Goal: Task Accomplishment & Management: Use online tool/utility

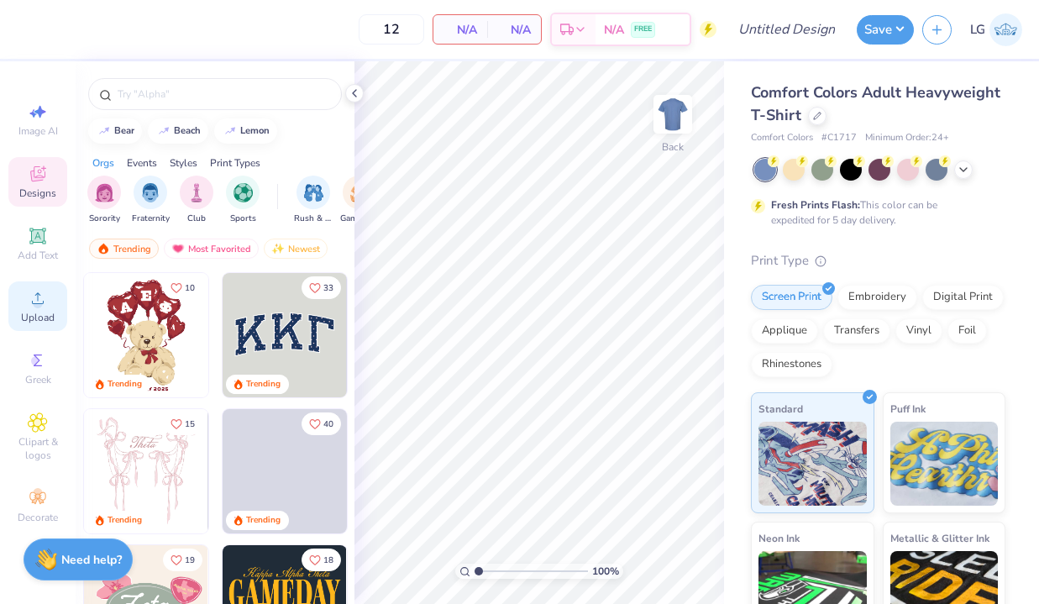
click at [56, 300] on div "Upload" at bounding box center [37, 306] width 59 height 50
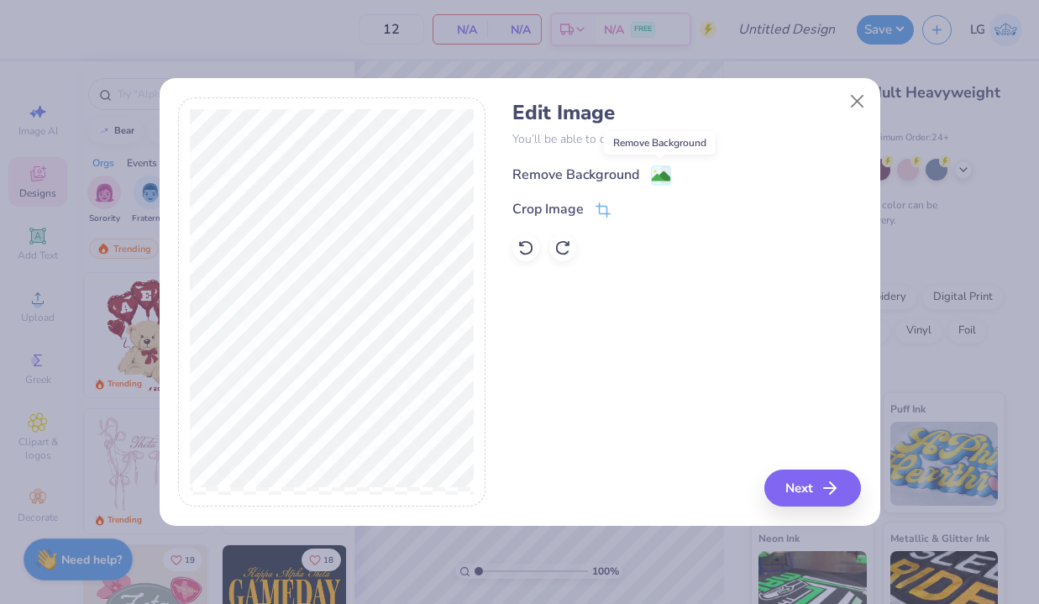
click at [653, 174] on image at bounding box center [661, 176] width 18 height 18
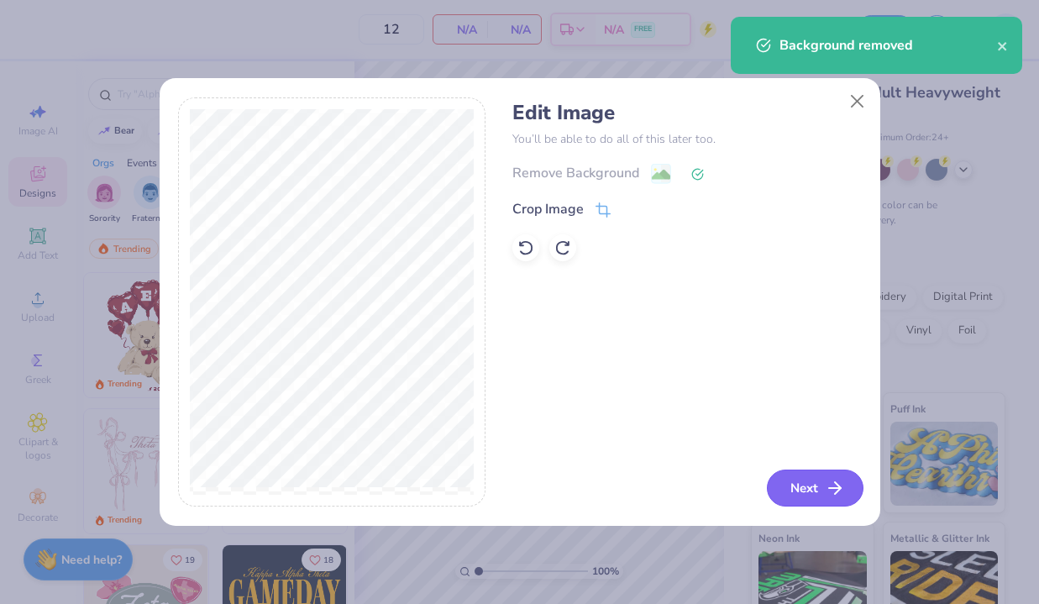
click at [823, 495] on button "Next" at bounding box center [815, 488] width 97 height 37
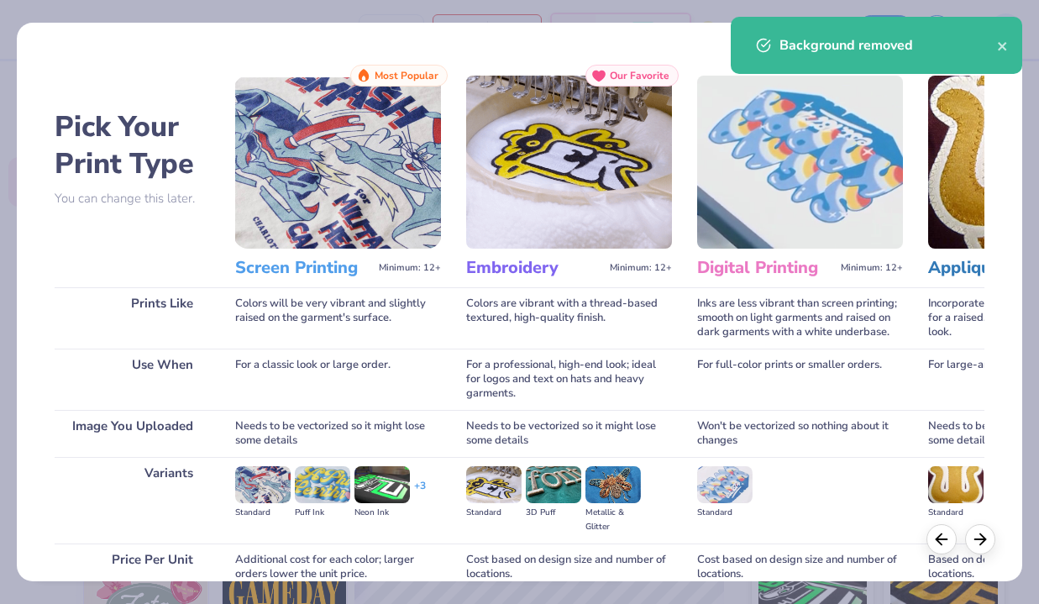
scroll to position [150, 0]
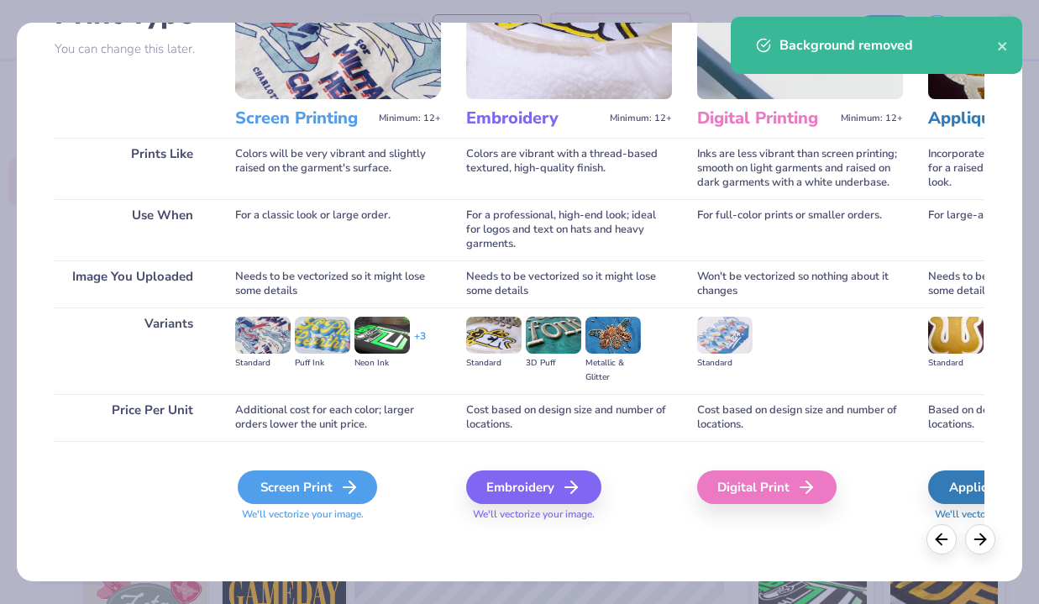
click at [337, 481] on div "Screen Print" at bounding box center [307, 488] width 139 height 34
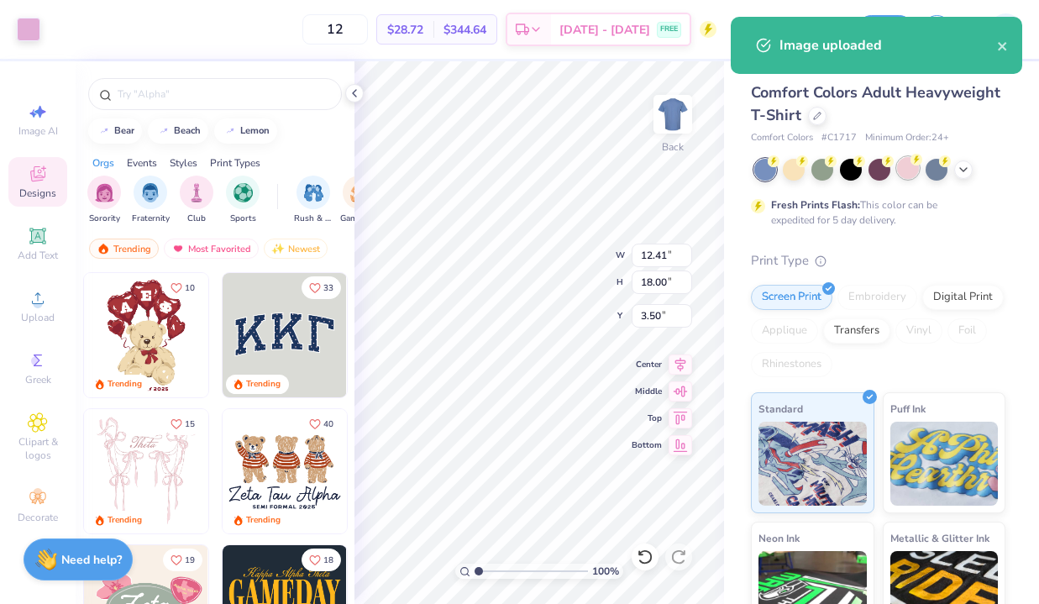
click at [909, 164] on div at bounding box center [908, 168] width 22 height 22
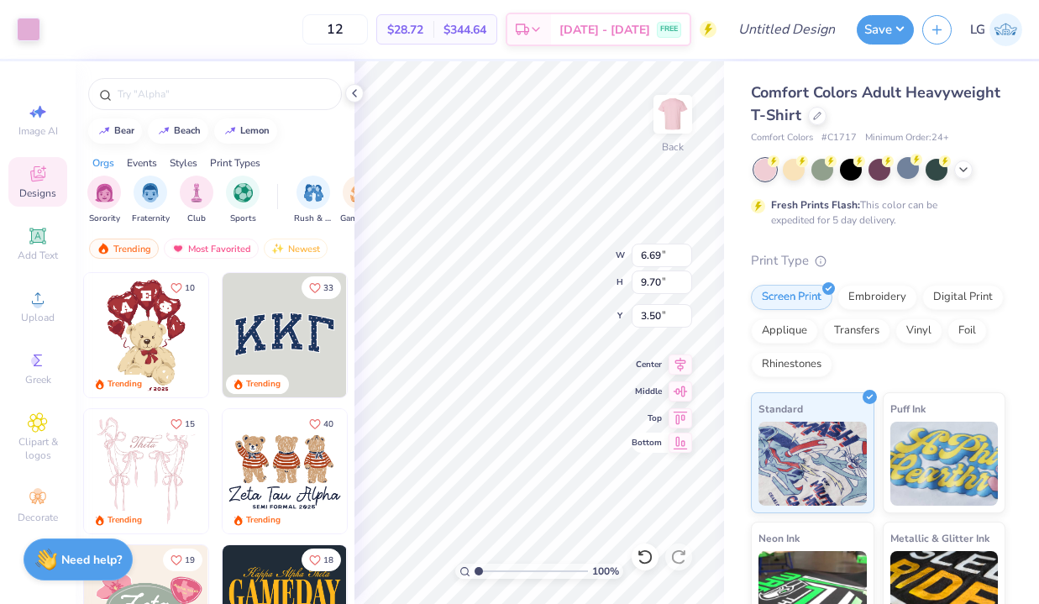
type input "6.69"
type input "9.70"
type input "7.89"
type input "11.44"
type input "3.52"
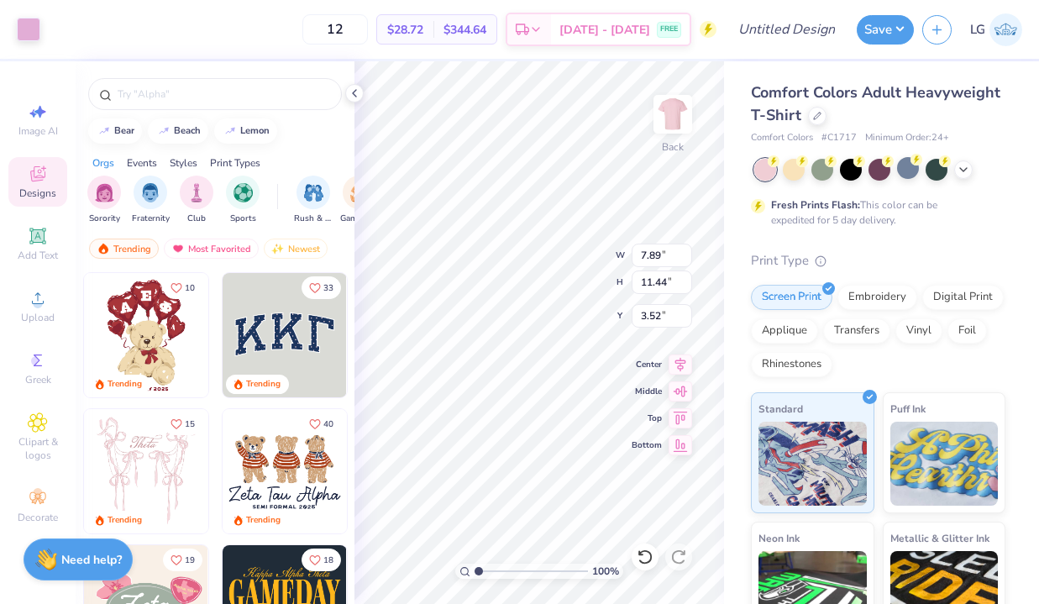
type input "3.00"
click at [689, 108] on img at bounding box center [672, 114] width 67 height 67
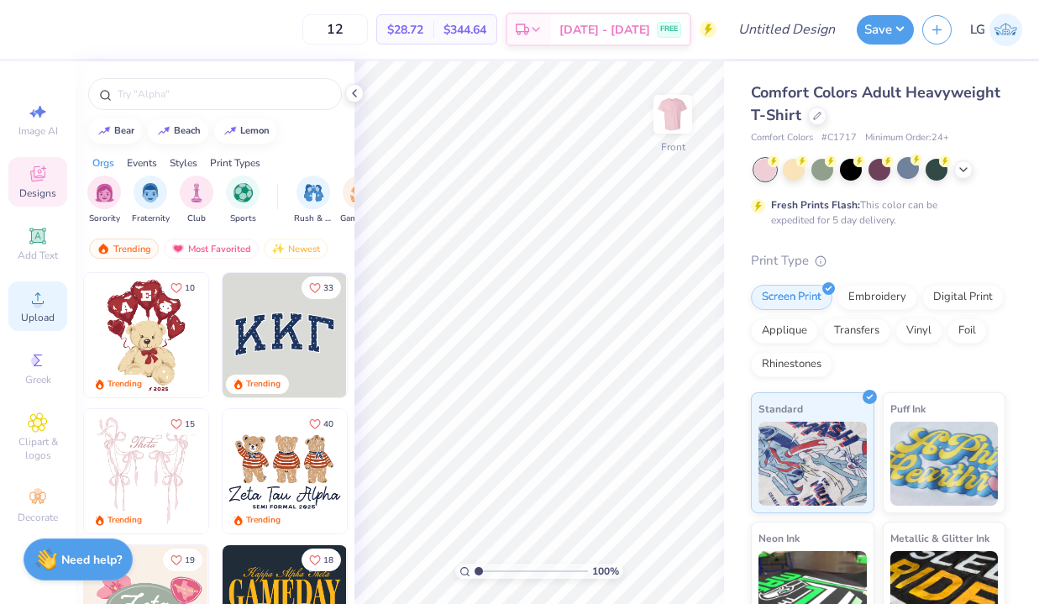
click at [47, 313] on span "Upload" at bounding box center [38, 317] width 34 height 13
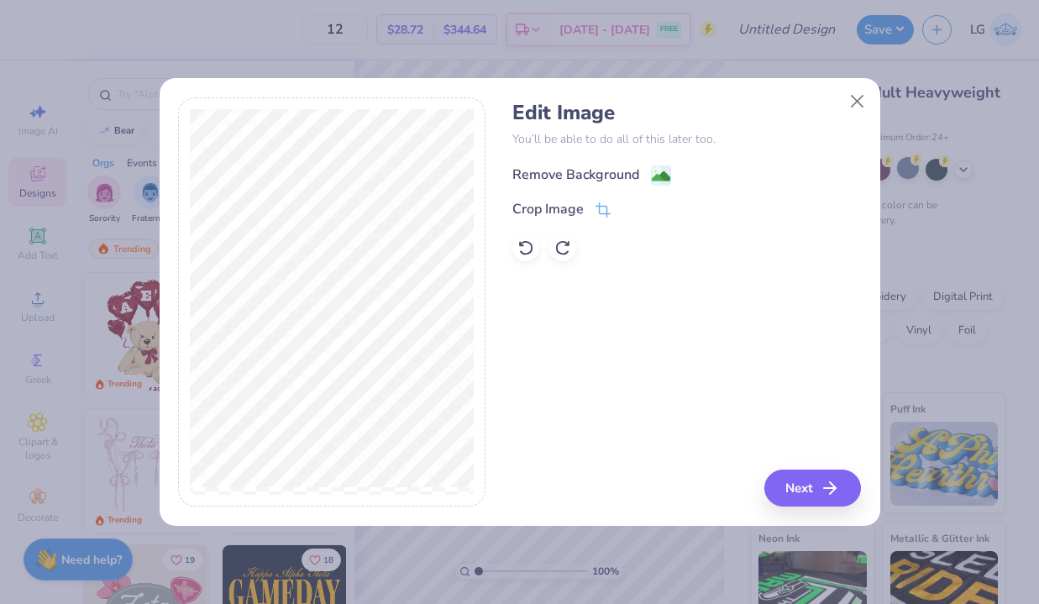
click at [665, 176] on image at bounding box center [661, 176] width 18 height 18
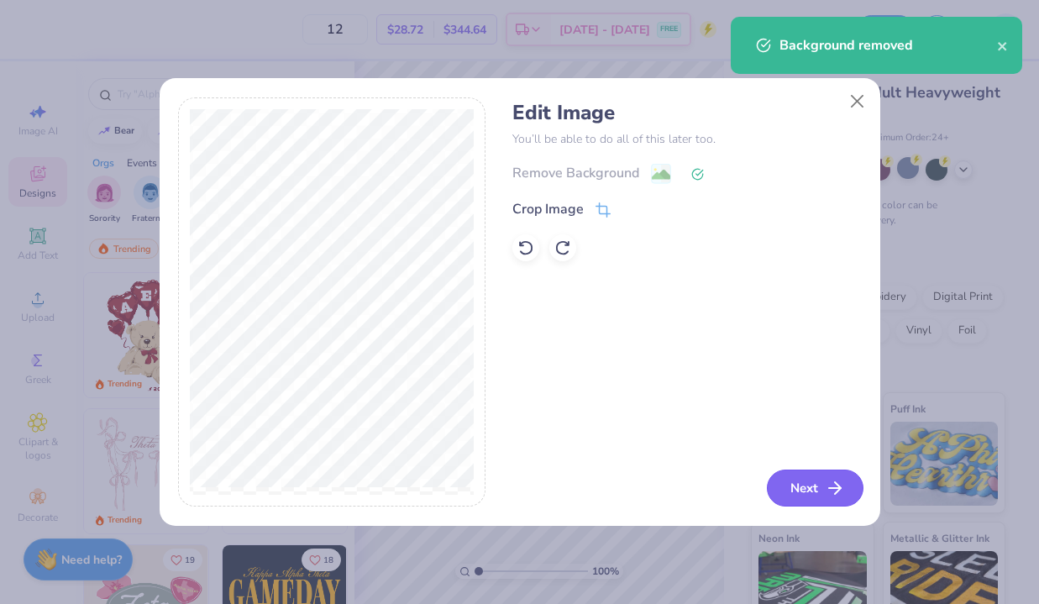
click at [830, 502] on button "Next" at bounding box center [815, 488] width 97 height 37
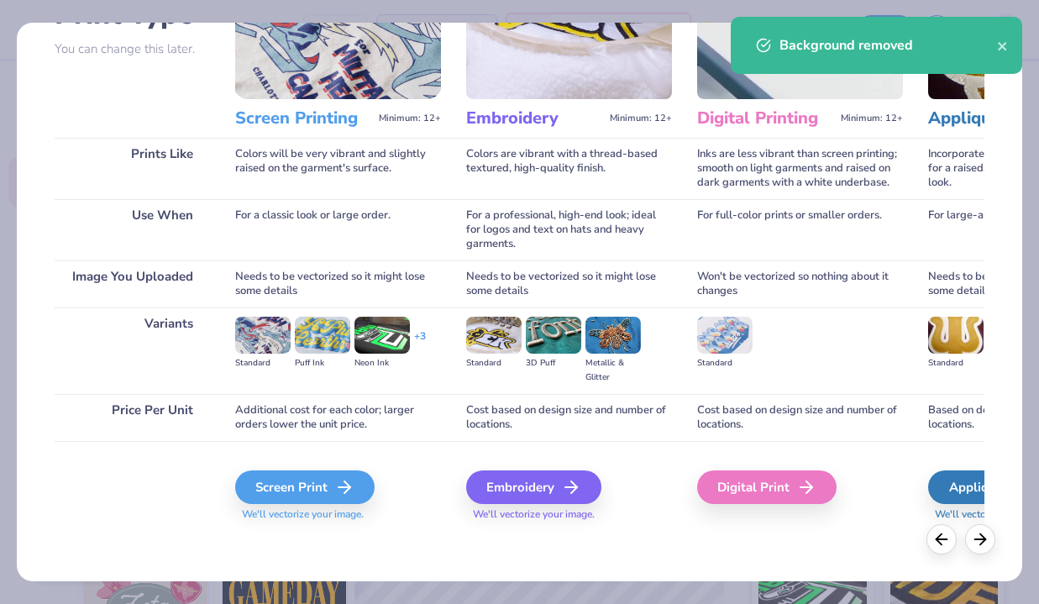
click at [315, 471] on div "Screen Print We'll vectorize your image." at bounding box center [338, 496] width 206 height 51
click at [313, 510] on span "We'll vectorize your image." at bounding box center [338, 515] width 206 height 14
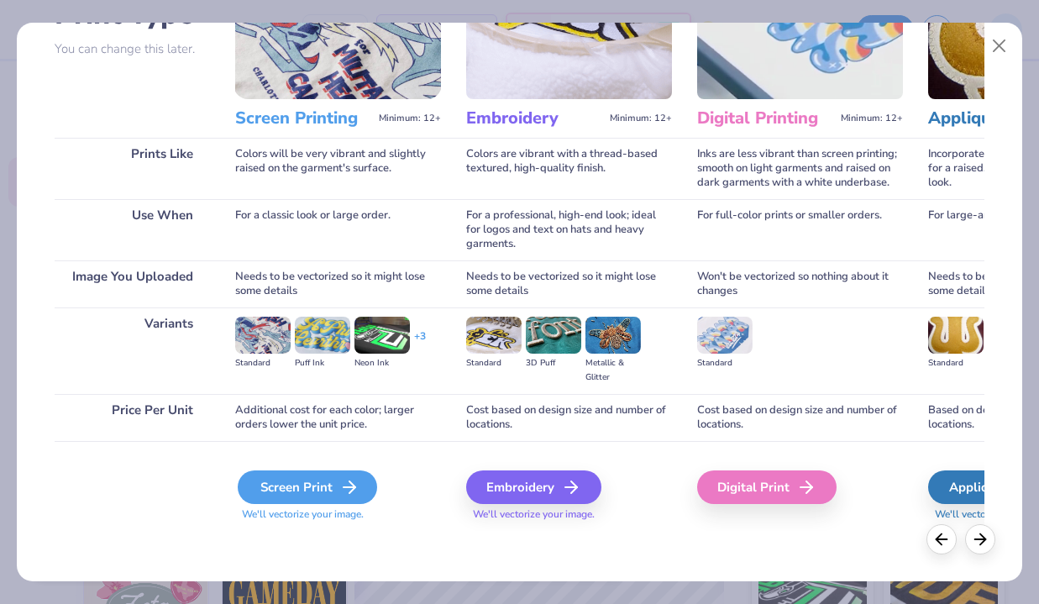
click at [331, 476] on div "Screen Print" at bounding box center [307, 488] width 139 height 34
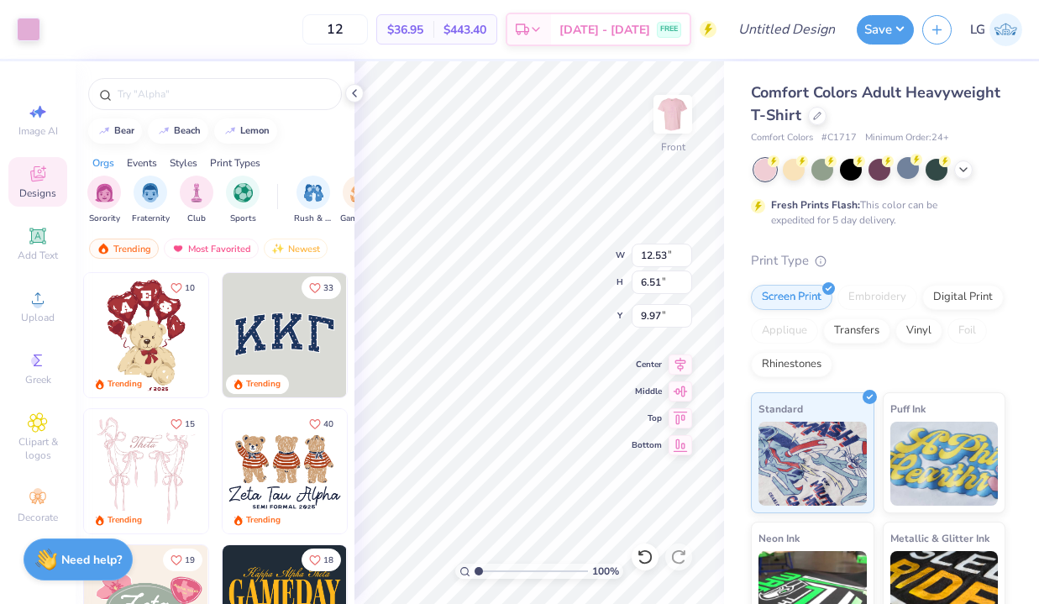
type input "12.53"
type input "6.51"
type input "3.00"
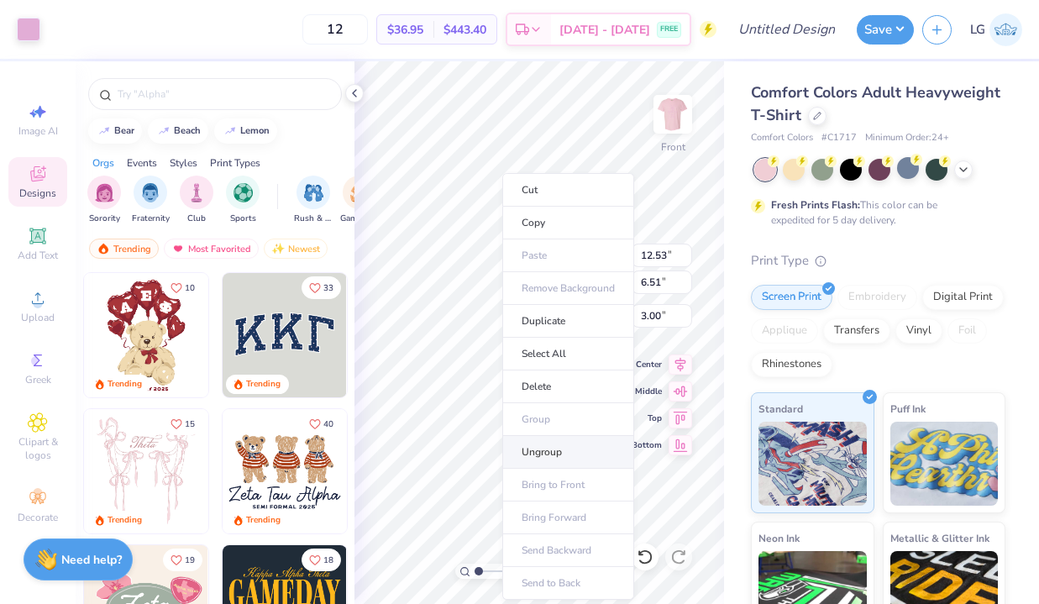
click at [542, 444] on li "Ungroup" at bounding box center [568, 452] width 132 height 33
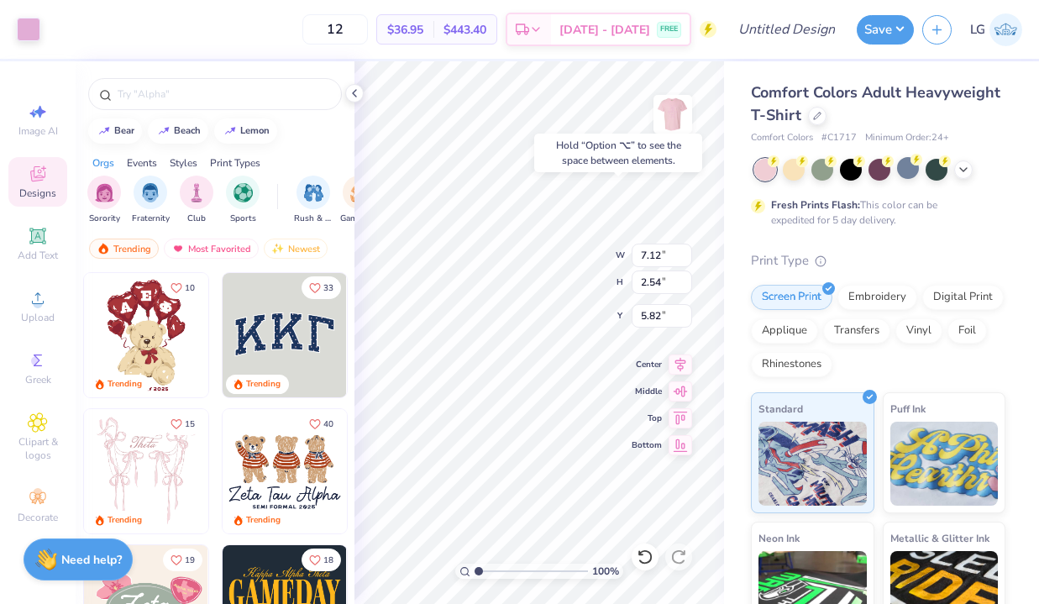
type input "5.82"
click at [681, 112] on img at bounding box center [672, 114] width 67 height 67
click at [41, 45] on div "Art colors 12 $36.95 Per Item $443.40 Total Est. Delivery [DATE] - [DATE] FREE …" at bounding box center [519, 29] width 1039 height 59
click at [32, 33] on div at bounding box center [29, 28] width 24 height 24
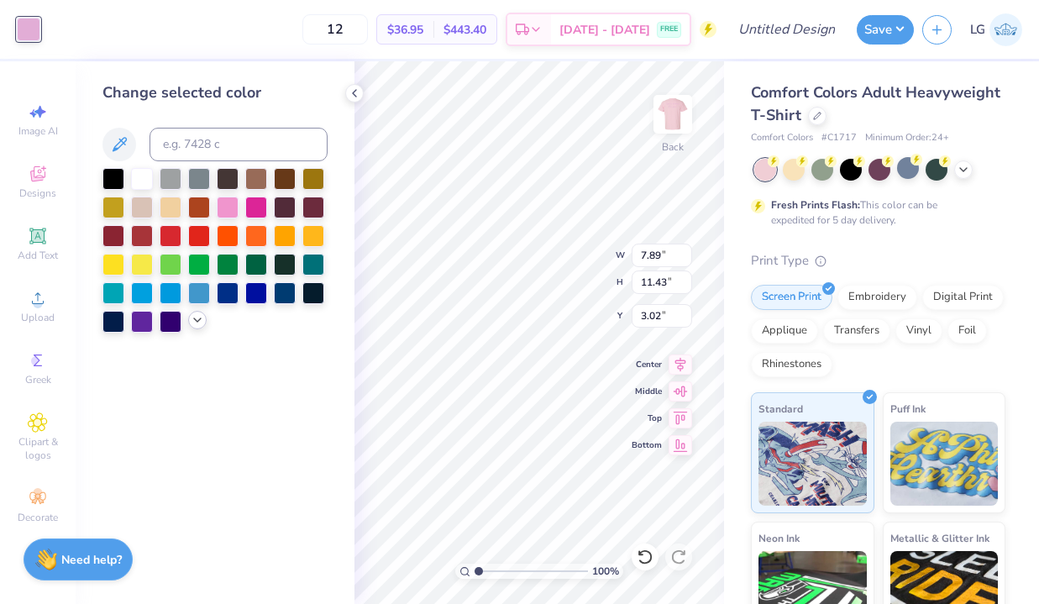
click at [198, 326] on icon at bounding box center [197, 319] width 13 height 13
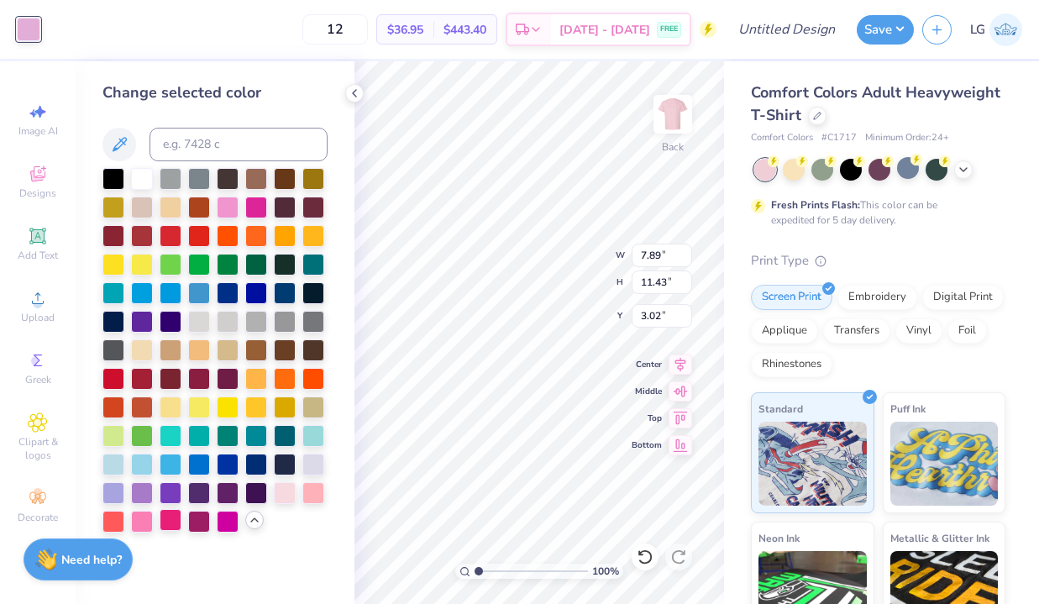
click at [171, 514] on div at bounding box center [171, 520] width 22 height 22
click at [143, 518] on div at bounding box center [142, 520] width 22 height 22
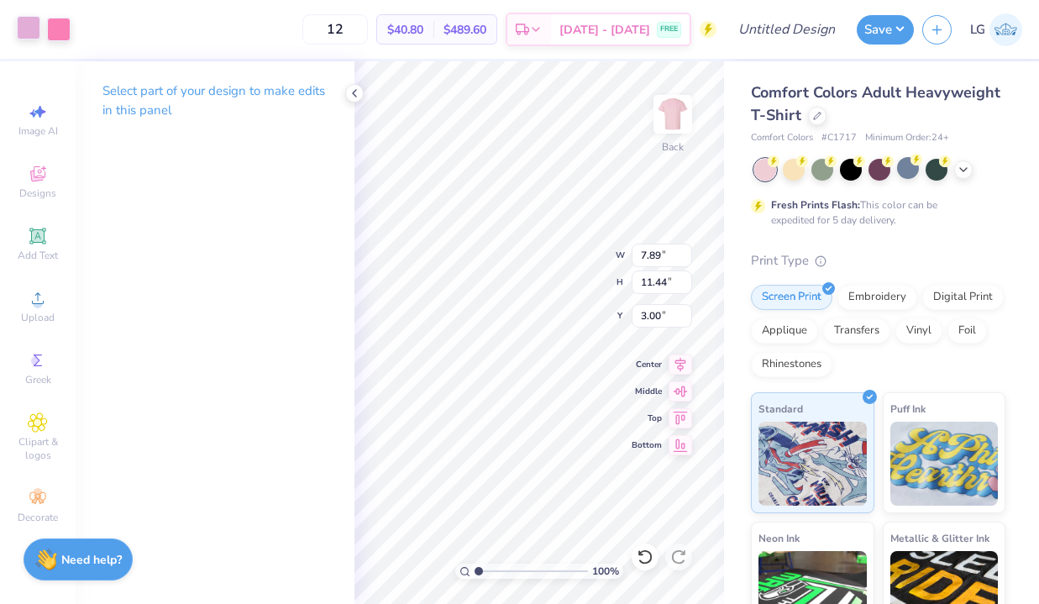
click at [39, 29] on div at bounding box center [29, 28] width 24 height 24
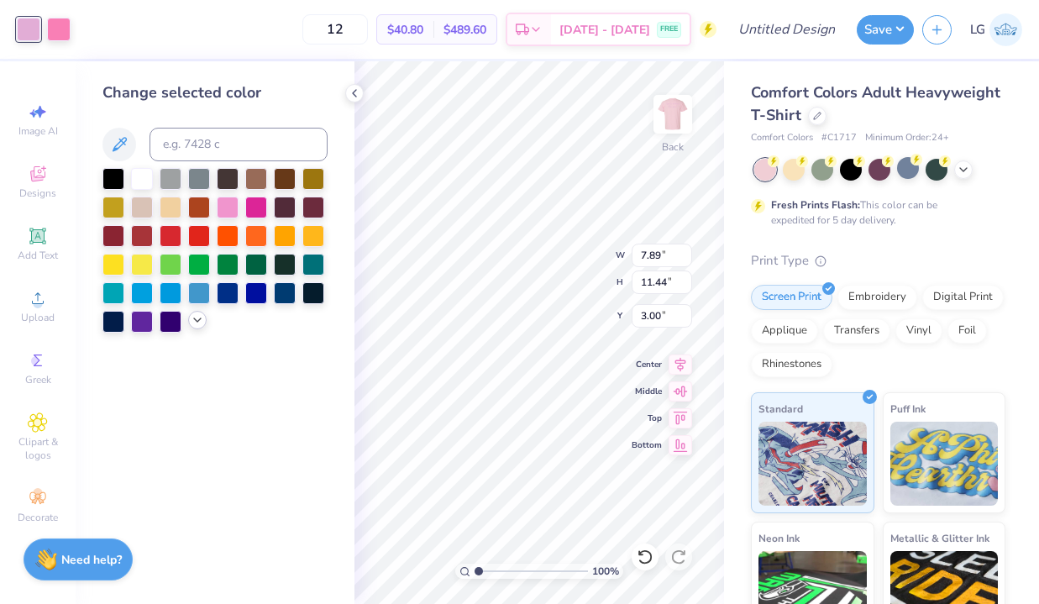
click at [192, 318] on icon at bounding box center [197, 319] width 13 height 13
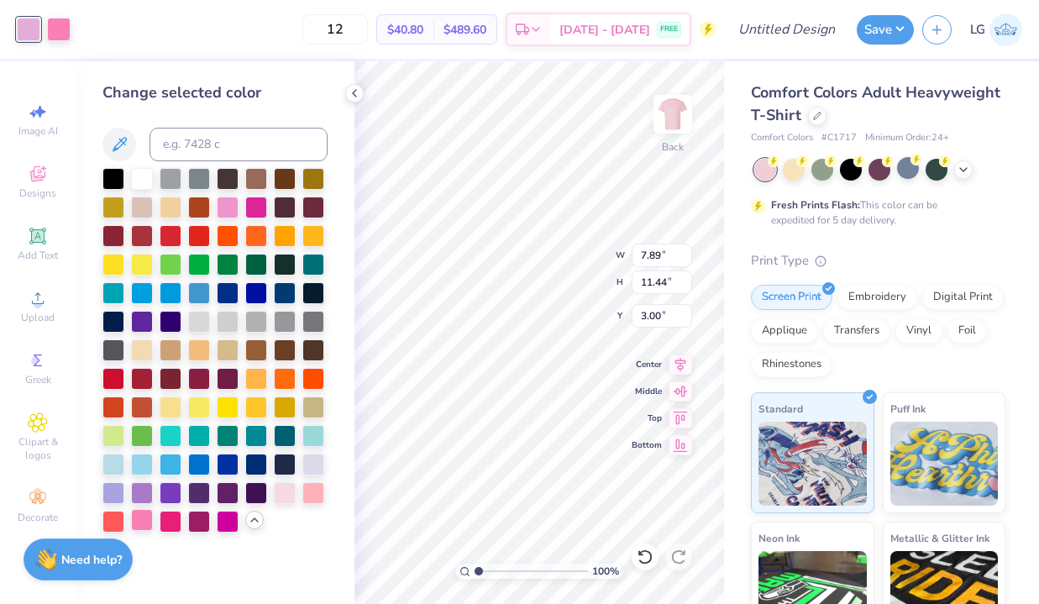
click at [147, 522] on div at bounding box center [142, 520] width 22 height 22
click at [674, 112] on img at bounding box center [672, 114] width 67 height 67
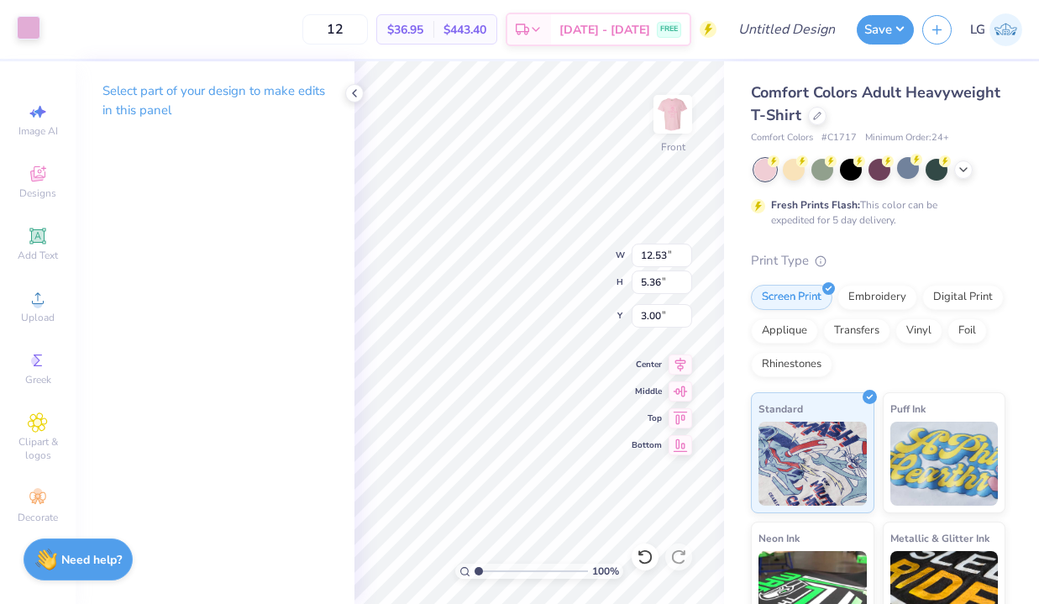
click at [30, 39] on div at bounding box center [29, 28] width 24 height 24
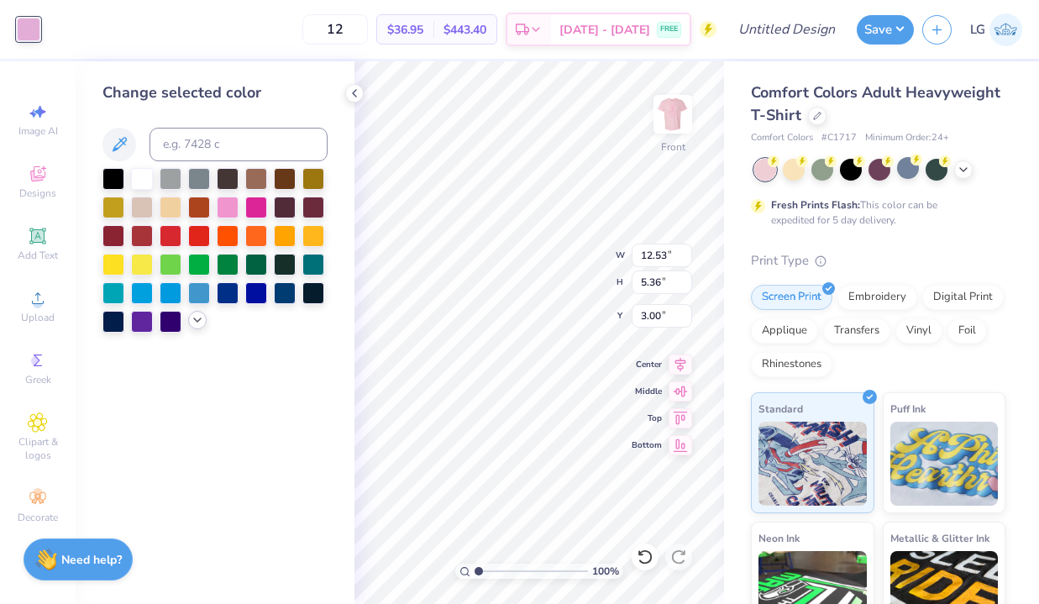
click at [198, 314] on icon at bounding box center [197, 319] width 13 height 13
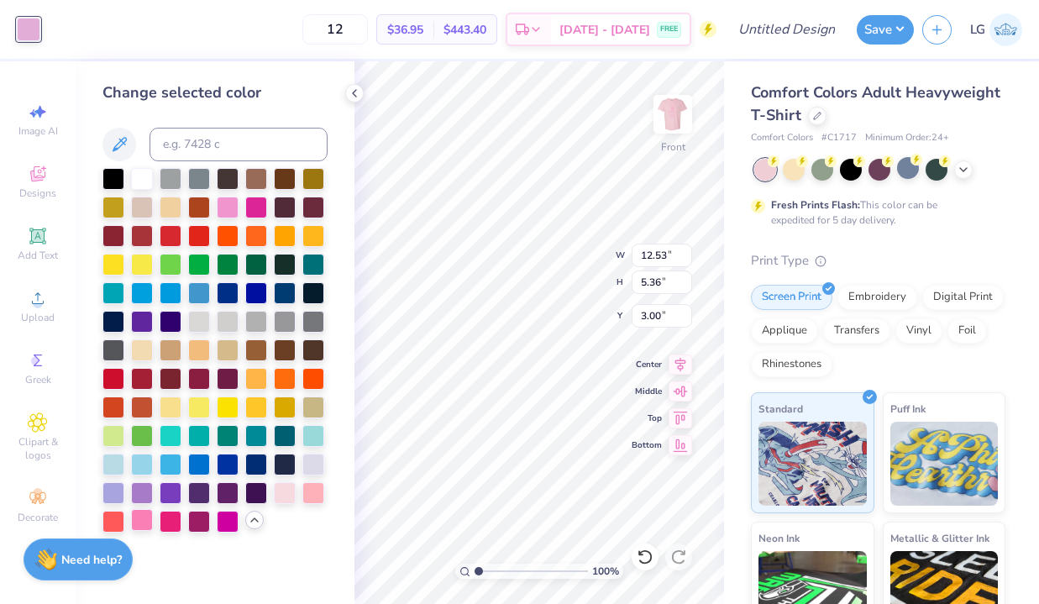
click at [145, 525] on div at bounding box center [142, 520] width 22 height 22
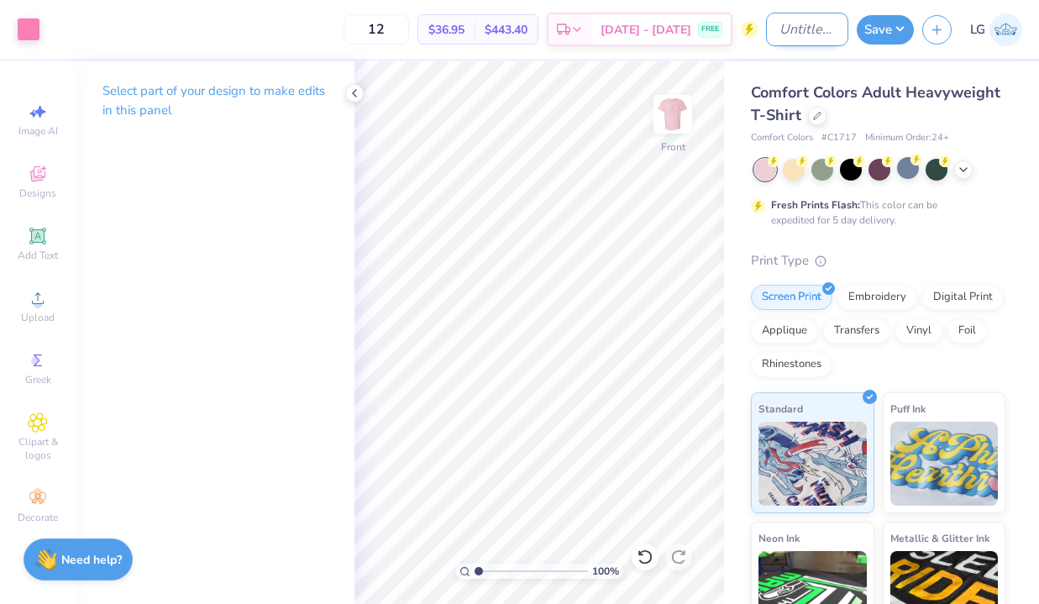
click at [816, 26] on input "Design Title" at bounding box center [807, 30] width 82 height 34
type input "Pink Walk"
click at [887, 24] on button "Save" at bounding box center [885, 27] width 57 height 29
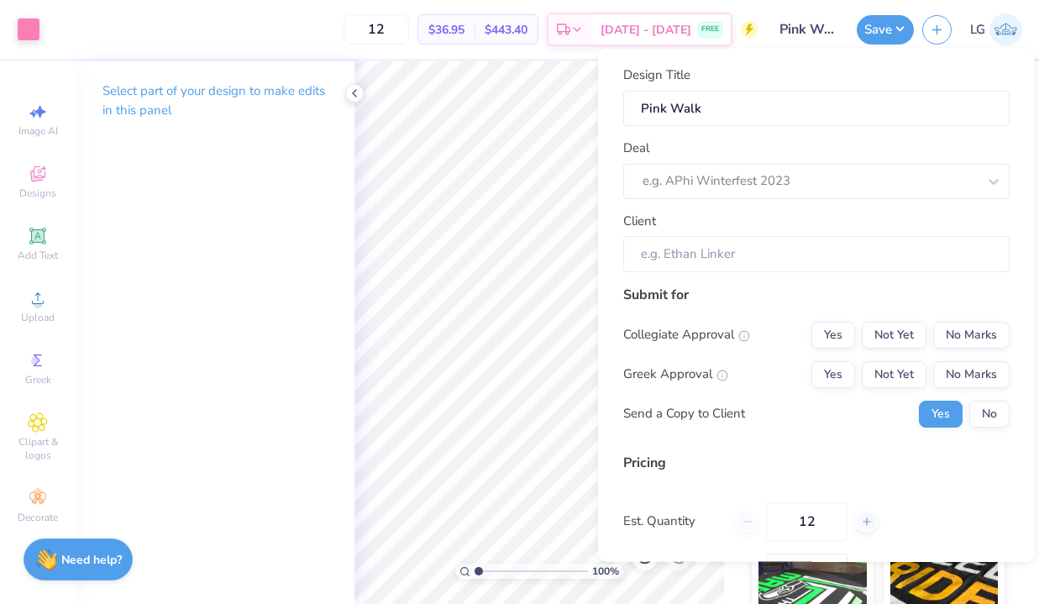
click at [815, 153] on div "Deal e.g. APhi Winterfest 2023" at bounding box center [816, 169] width 387 height 60
click at [808, 181] on div at bounding box center [810, 181] width 334 height 23
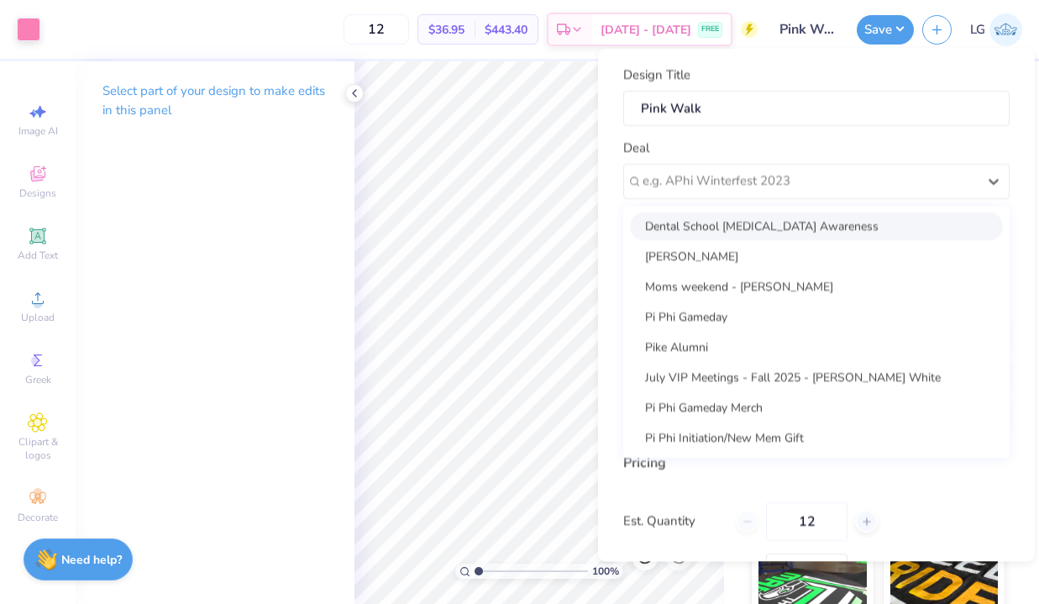
click at [787, 231] on div "Dental School [MEDICAL_DATA] Awareness" at bounding box center [816, 226] width 373 height 28
type input "[PERSON_NAME]"
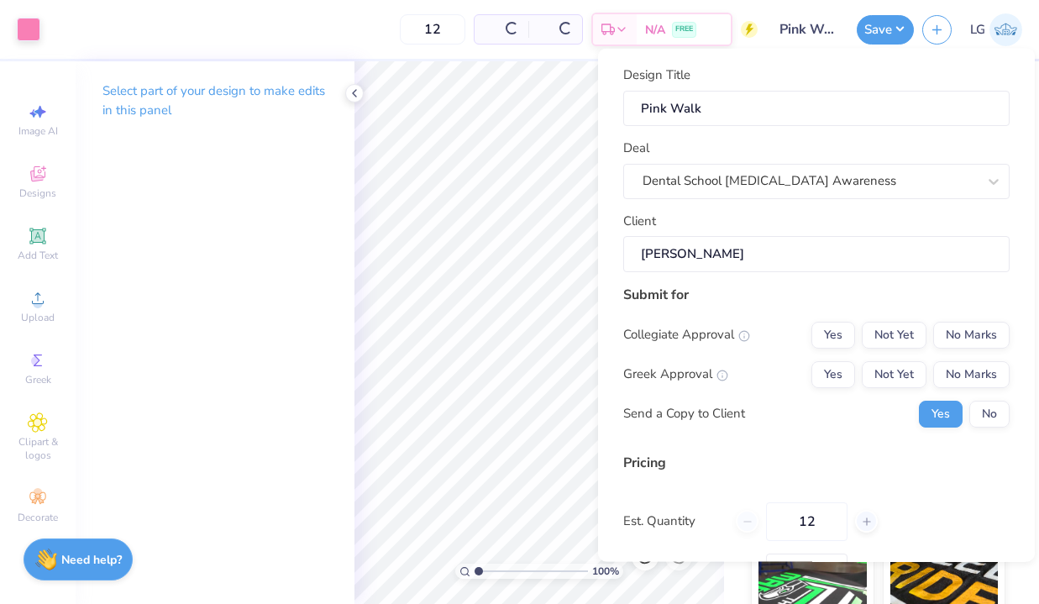
click at [783, 259] on input "[PERSON_NAME]" at bounding box center [816, 254] width 387 height 36
click at [964, 325] on button "No Marks" at bounding box center [972, 334] width 76 height 27
click at [835, 388] on div "Collegiate Approval Yes Not Yet No Marks Greek Approval Yes Not Yet No Marks Se…" at bounding box center [816, 374] width 387 height 106
click at [978, 388] on div "Collegiate Approval Yes Not Yet No Marks Greek Approval Yes Not Yet No Marks Se…" at bounding box center [816, 374] width 387 height 106
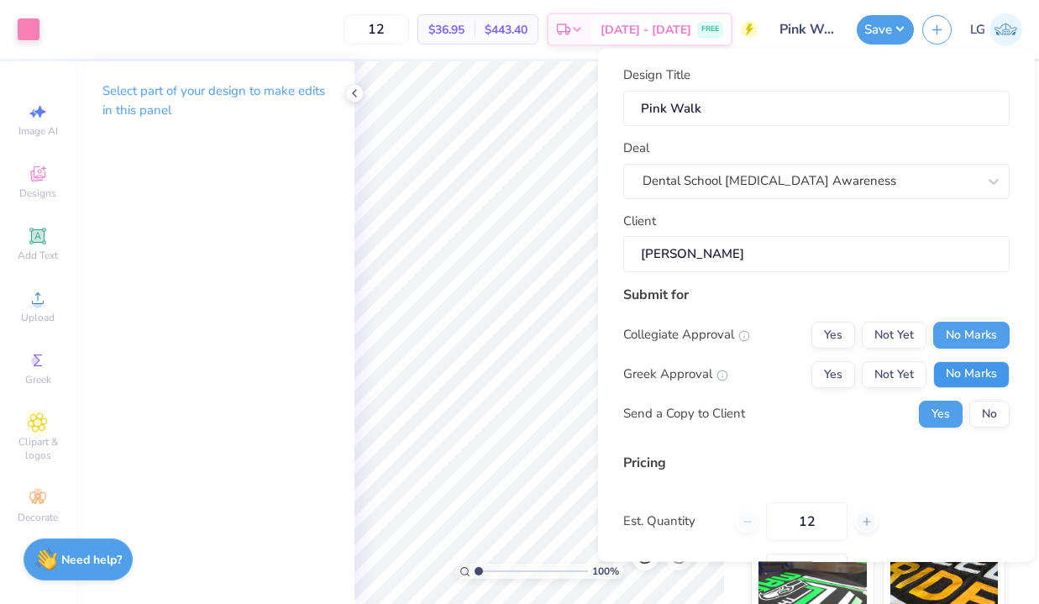
click at [977, 378] on button "No Marks" at bounding box center [972, 373] width 76 height 27
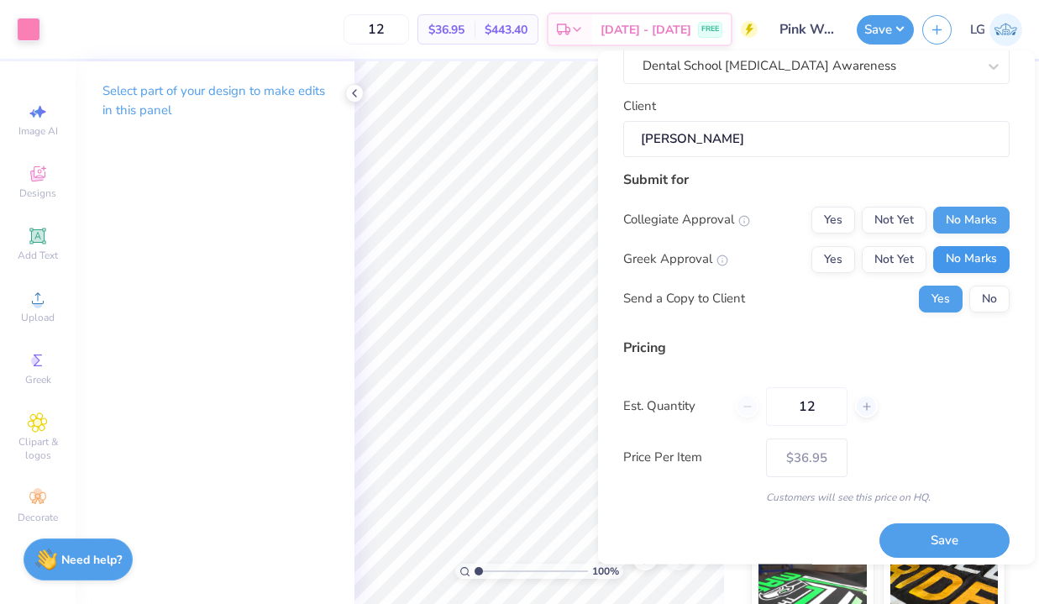
scroll to position [127, 0]
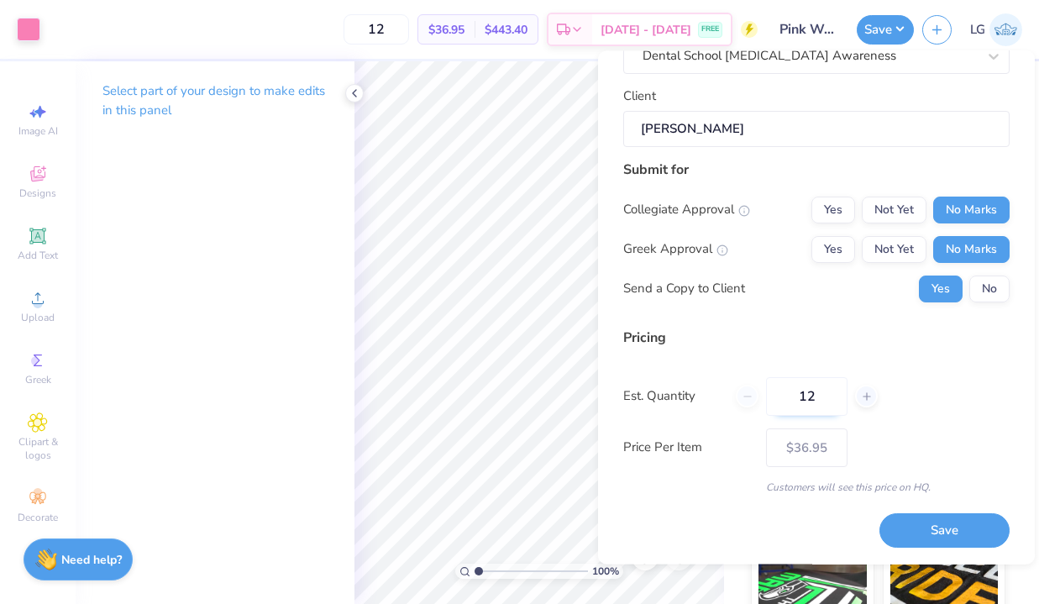
click at [818, 390] on input "12" at bounding box center [807, 396] width 82 height 39
click at [921, 518] on button "Save" at bounding box center [945, 531] width 130 height 34
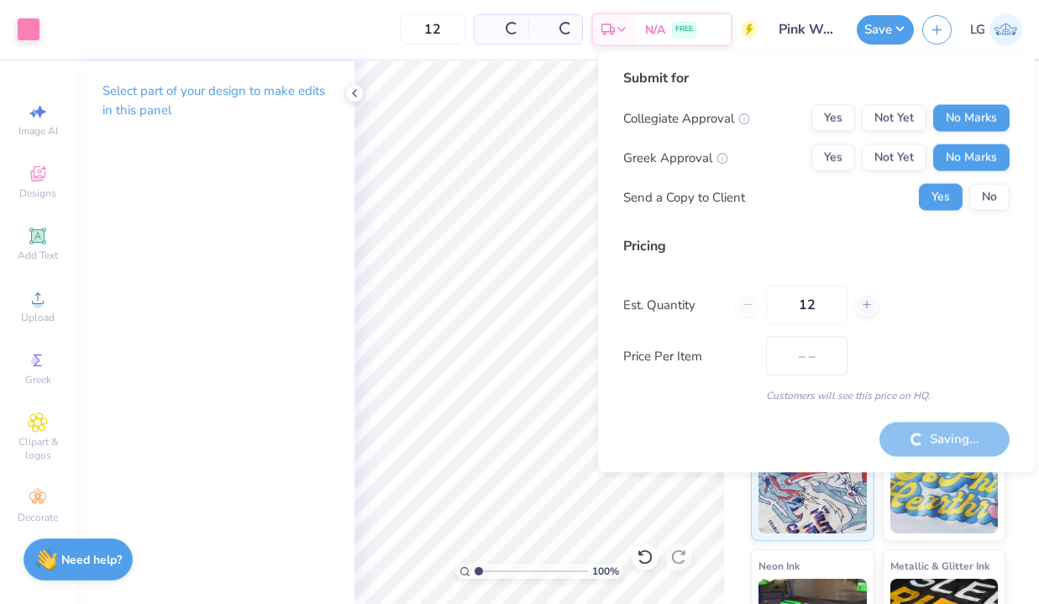
type input "$36.95"
